Goal: Navigation & Orientation: Find specific page/section

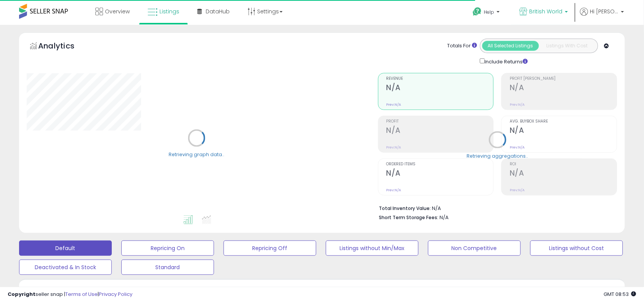
click at [567, 20] on link "British World" at bounding box center [544, 12] width 60 height 25
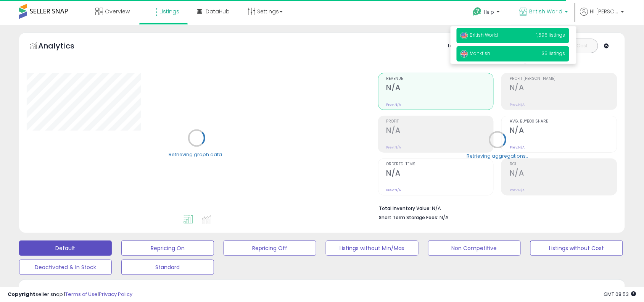
click at [533, 56] on p "Monkfish 35 listings" at bounding box center [513, 53] width 113 height 15
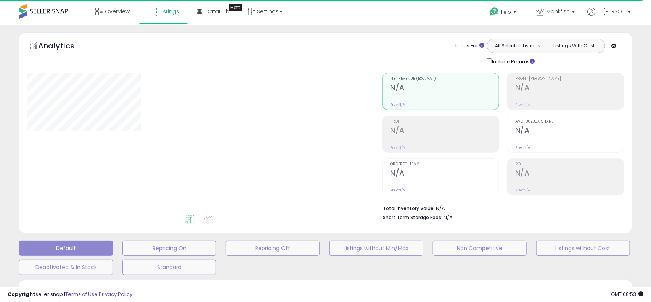
click at [0, 0] on div "Retrieving aggregations.." at bounding box center [0, 0] width 0 height 0
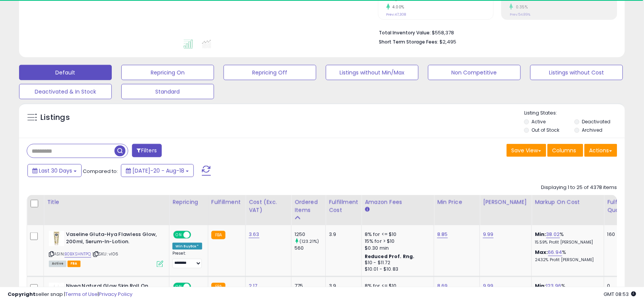
scroll to position [229, 0]
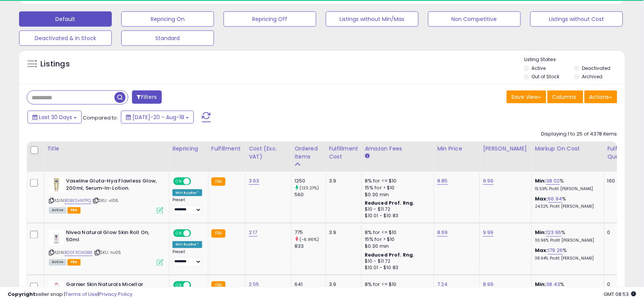
drag, startPoint x: 100, startPoint y: 90, endPoint x: 100, endPoint y: 95, distance: 5.8
click at [100, 95] on input "text" at bounding box center [93, 97] width 132 height 13
click at [100, 95] on input "text" at bounding box center [99, 97] width 145 height 13
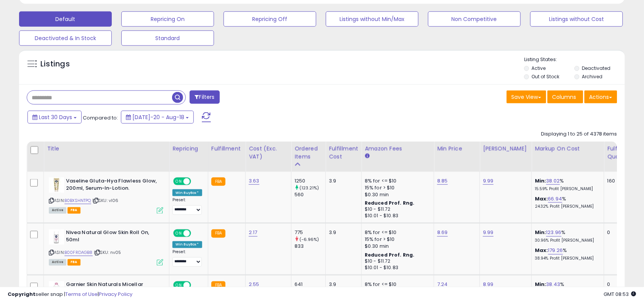
scroll to position [0, 0]
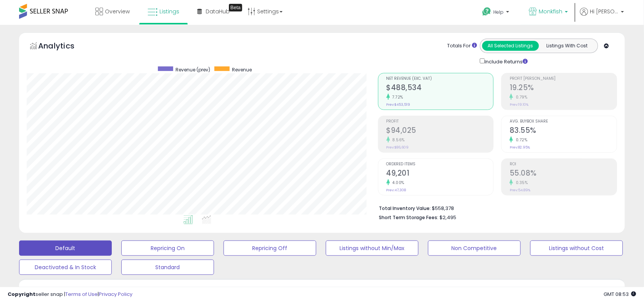
click at [564, 16] on p "Monkfish" at bounding box center [548, 13] width 39 height 10
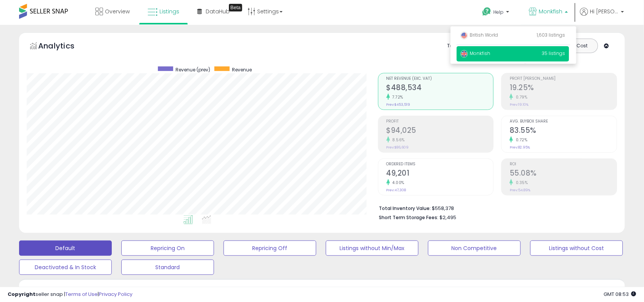
click at [564, 16] on p "Monkfish" at bounding box center [548, 13] width 39 height 10
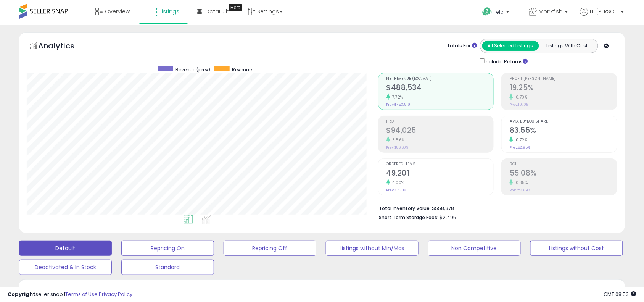
click at [555, 11] on span "Monkfish" at bounding box center [551, 12] width 24 height 8
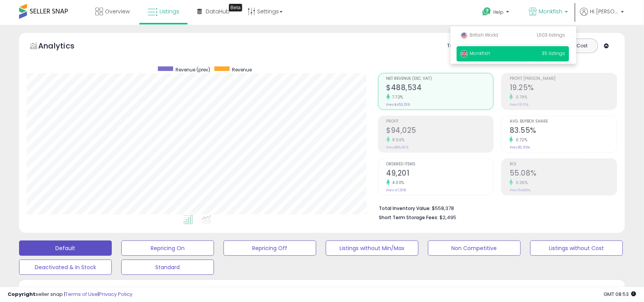
click at [395, 35] on div "Analytics Totals For All Selected Listings Listings With Cost Include Returns" at bounding box center [322, 132] width 606 height 200
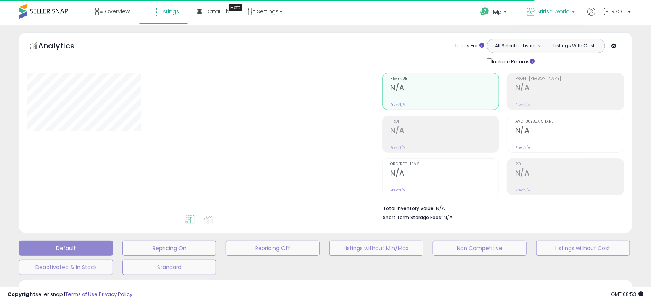
click at [565, 10] on span "British World" at bounding box center [553, 12] width 33 height 8
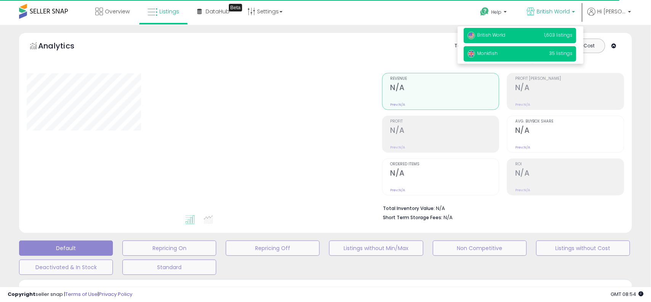
click at [520, 53] on p "Monkfish 35 listings" at bounding box center [520, 53] width 113 height 15
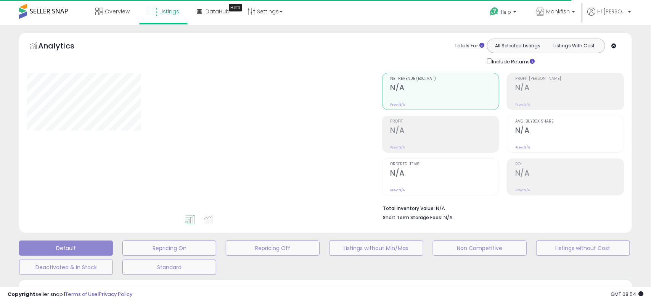
click at [440, 29] on div "**********" at bounding box center [325, 246] width 651 height 443
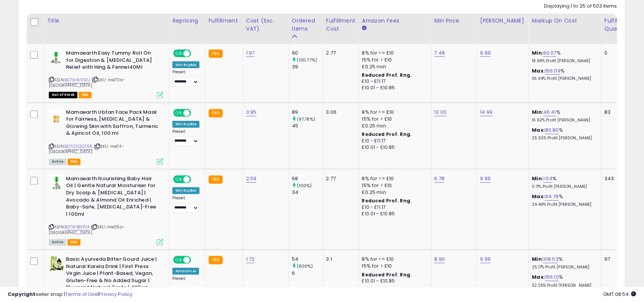
scroll to position [286, 0]
